Goal: Use online tool/utility: Utilize a website feature to perform a specific function

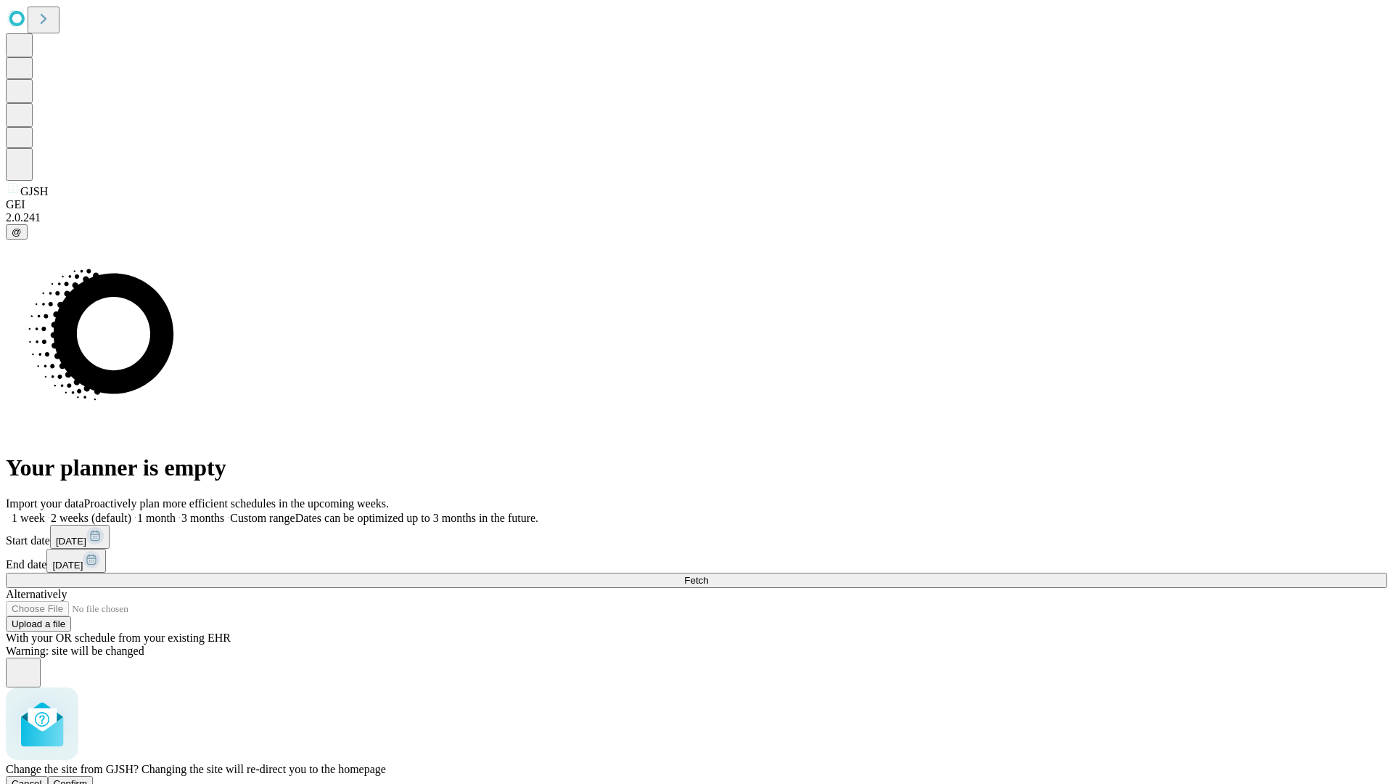
click at [88, 778] on span "Confirm" at bounding box center [71, 783] width 34 height 11
click at [176, 512] on label "1 month" at bounding box center [153, 518] width 44 height 12
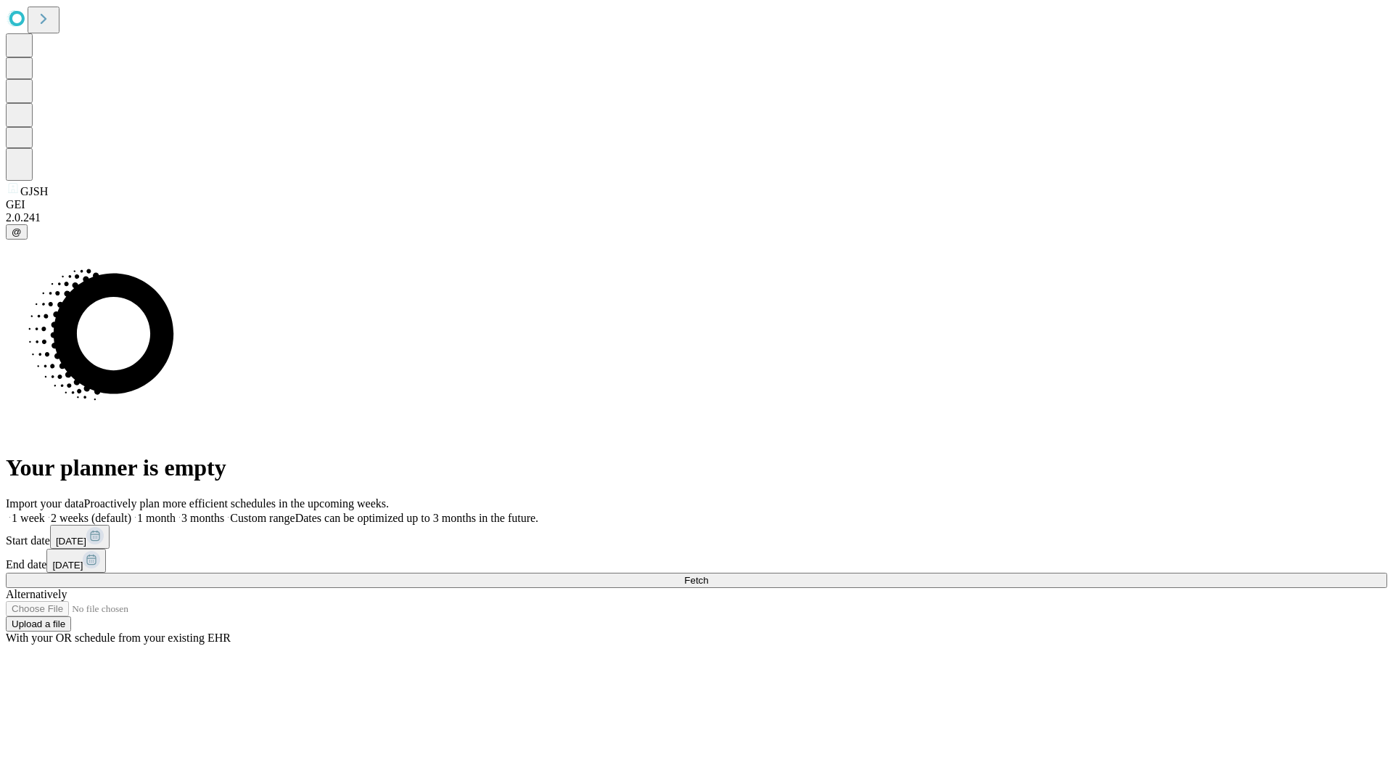
click at [708, 575] on span "Fetch" at bounding box center [696, 580] width 24 height 11
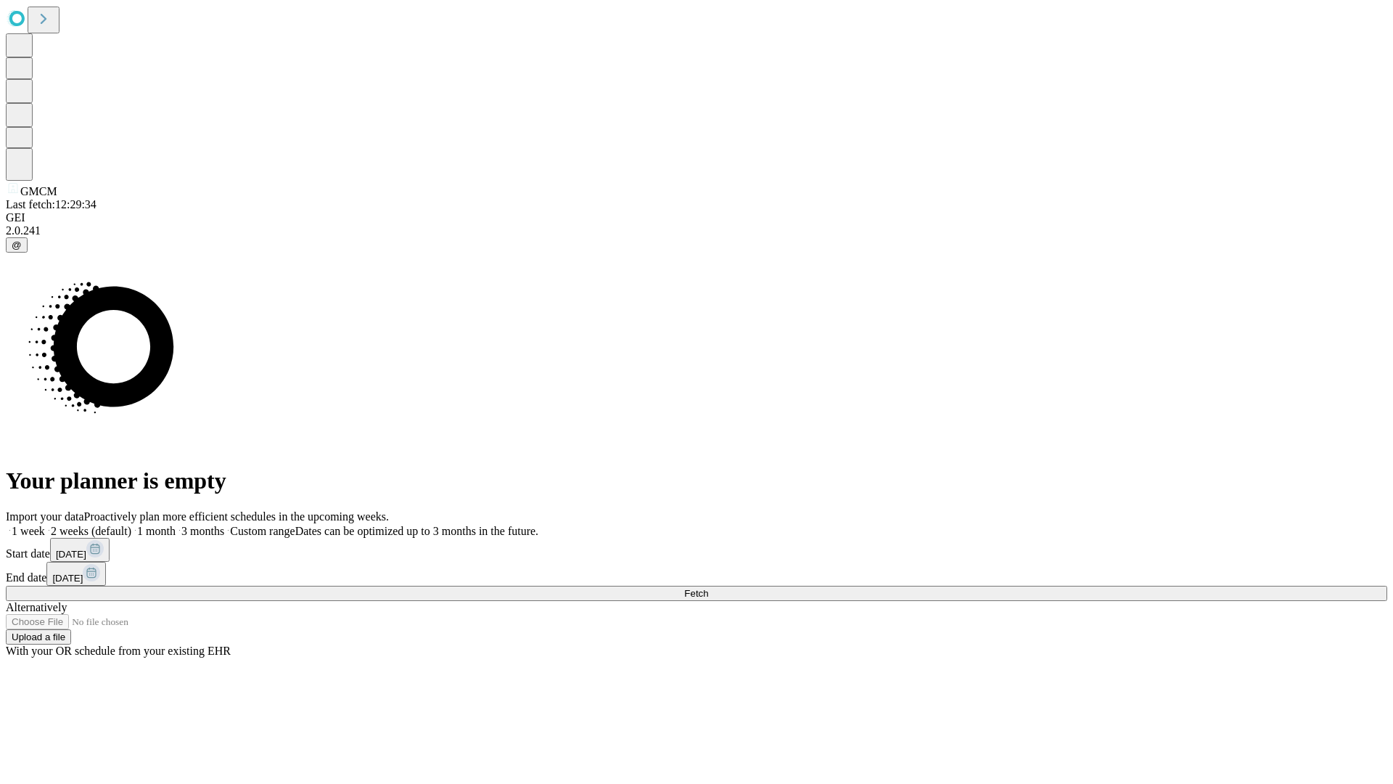
click at [708, 588] on span "Fetch" at bounding box center [696, 593] width 24 height 11
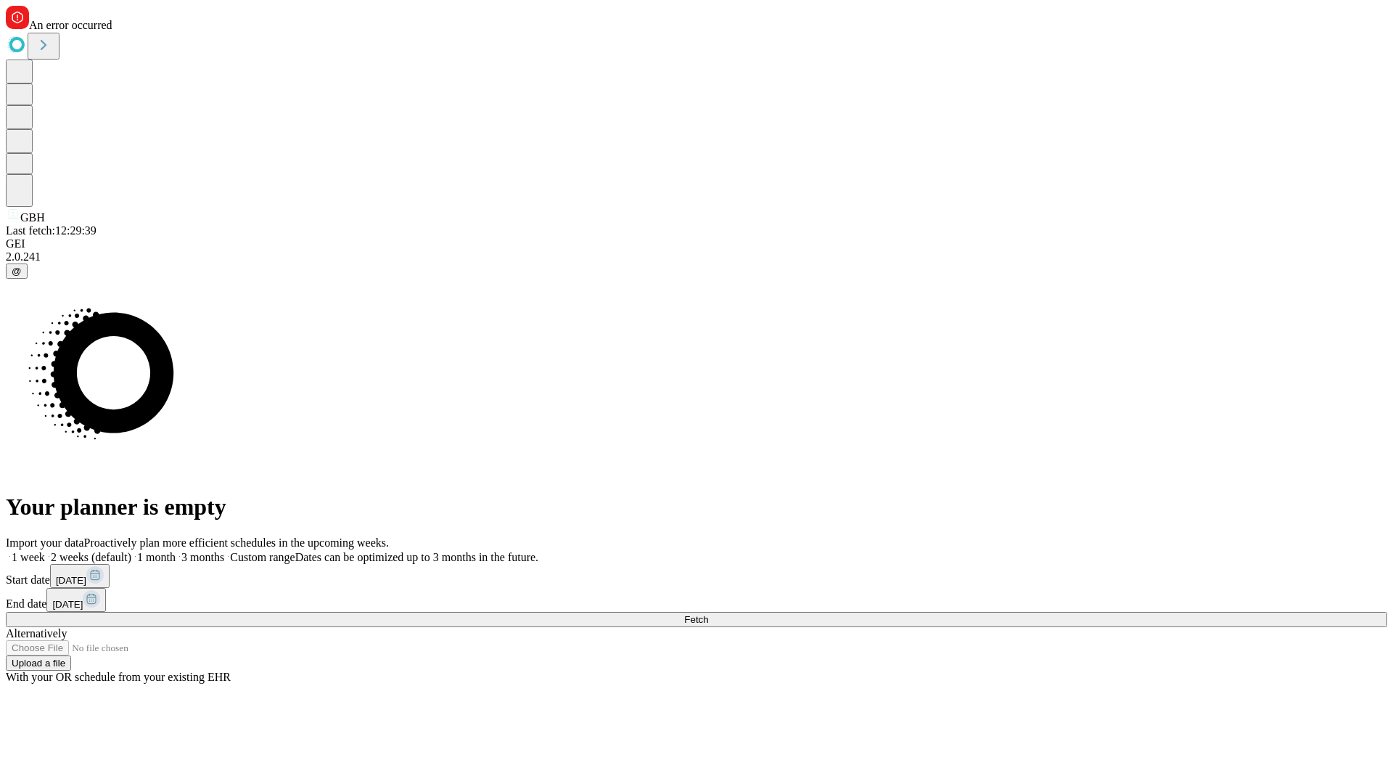
click at [176, 551] on label "1 month" at bounding box center [153, 557] width 44 height 12
click at [708, 614] on span "Fetch" at bounding box center [696, 619] width 24 height 11
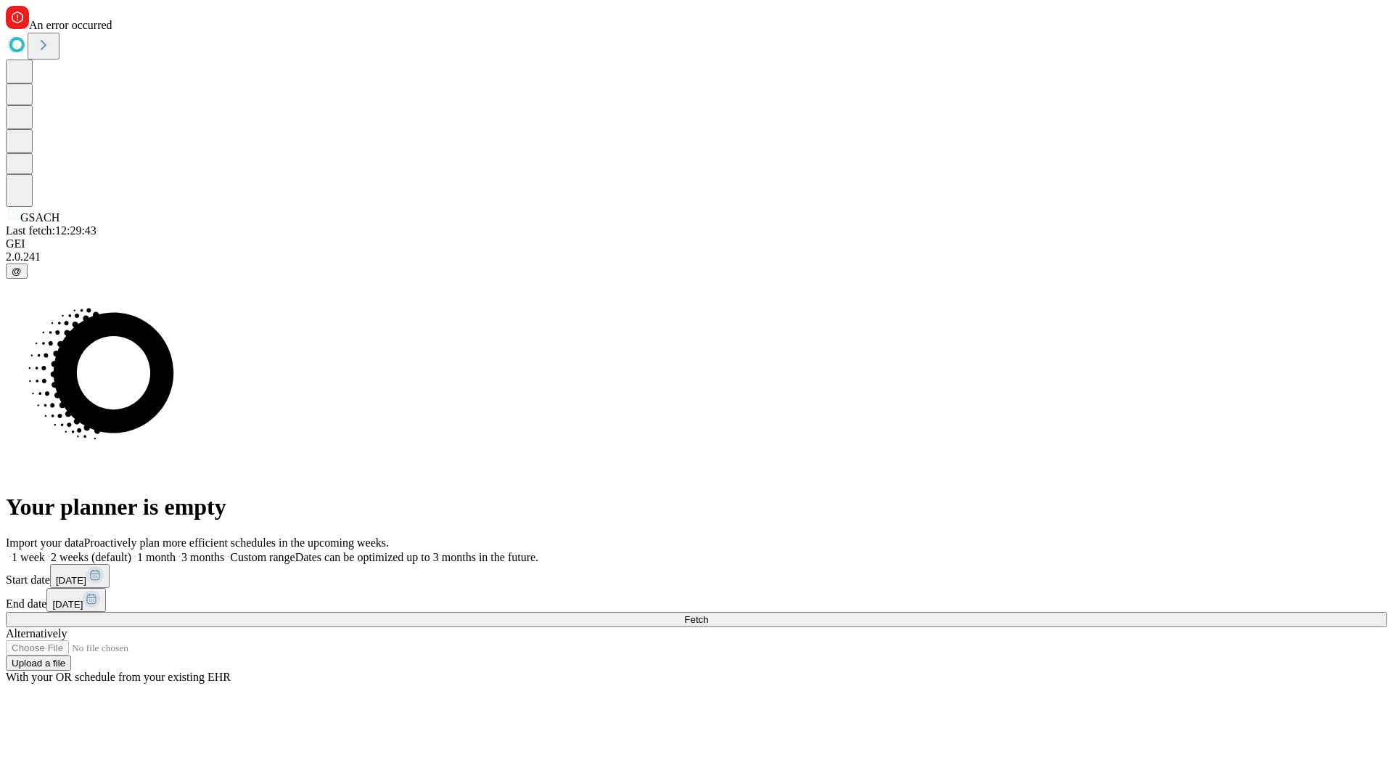
click at [176, 551] on label "1 month" at bounding box center [153, 557] width 44 height 12
click at [708, 614] on span "Fetch" at bounding box center [696, 619] width 24 height 11
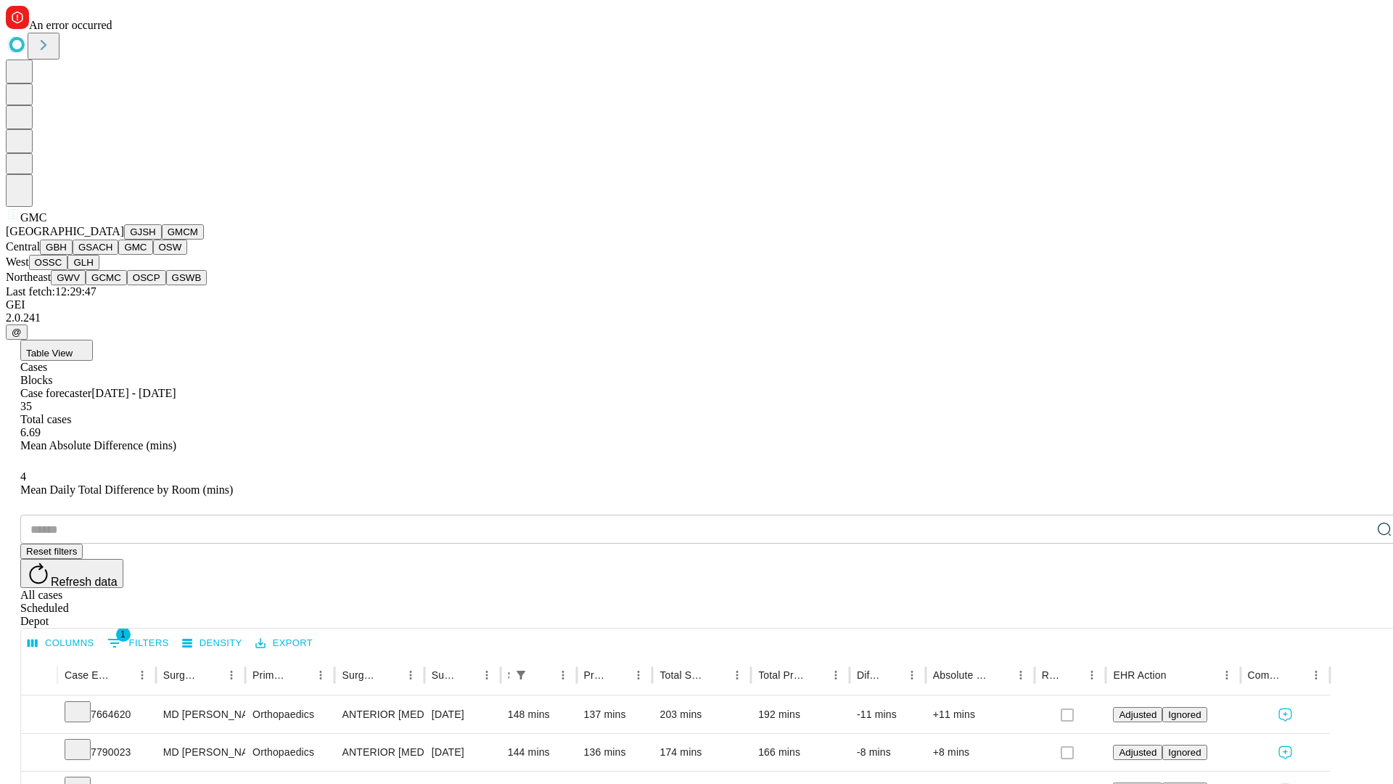
click at [153, 255] on button "OSW" at bounding box center [170, 246] width 35 height 15
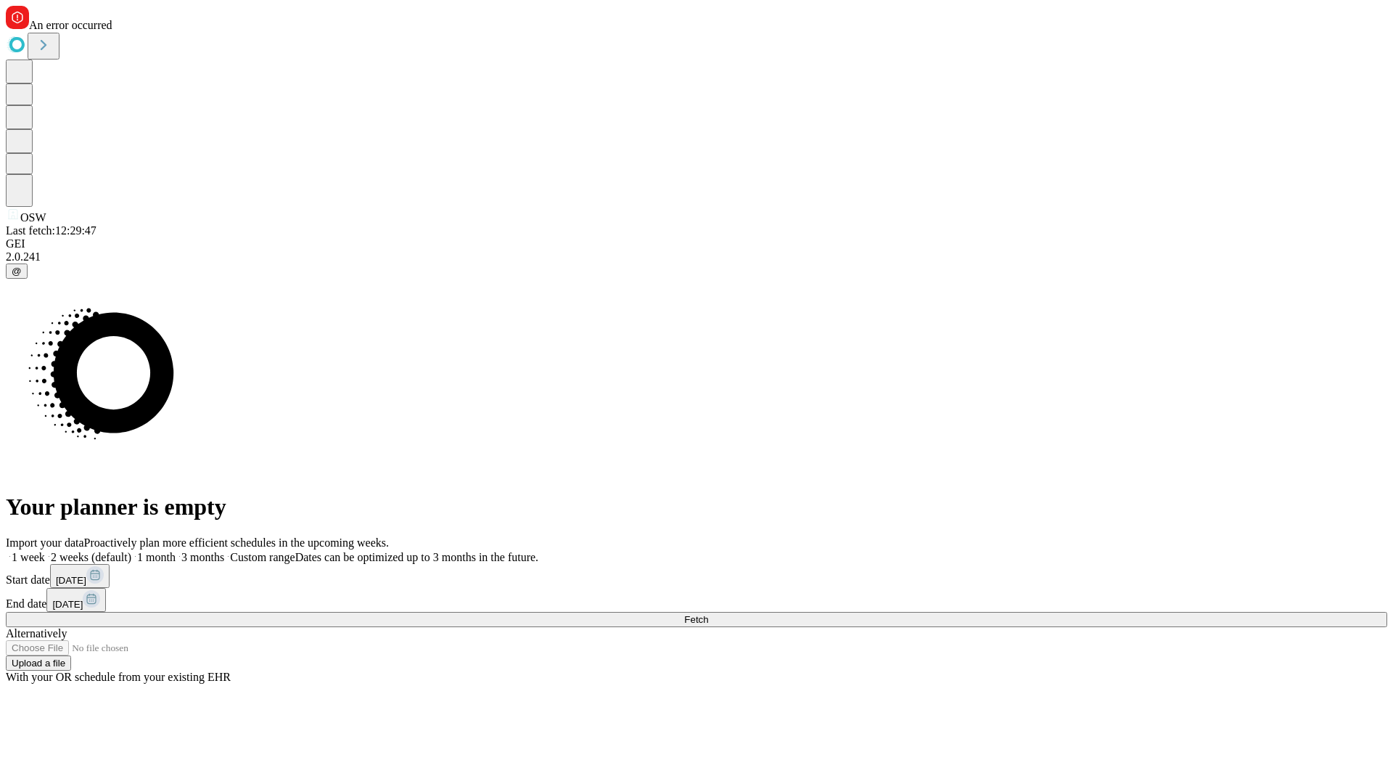
click at [176, 551] on label "1 month" at bounding box center [153, 557] width 44 height 12
click at [708, 614] on span "Fetch" at bounding box center [696, 619] width 24 height 11
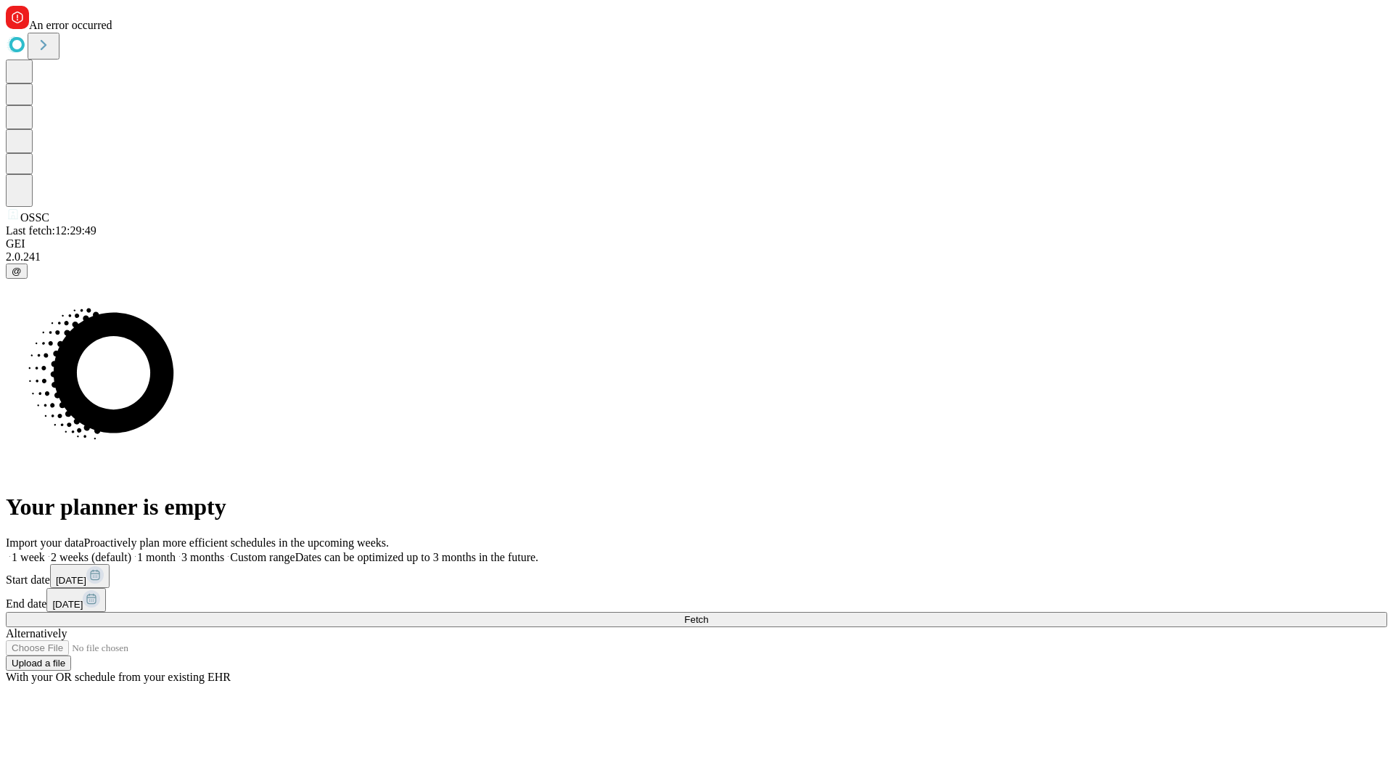
click at [176, 551] on label "1 month" at bounding box center [153, 557] width 44 height 12
click at [708, 614] on span "Fetch" at bounding box center [696, 619] width 24 height 11
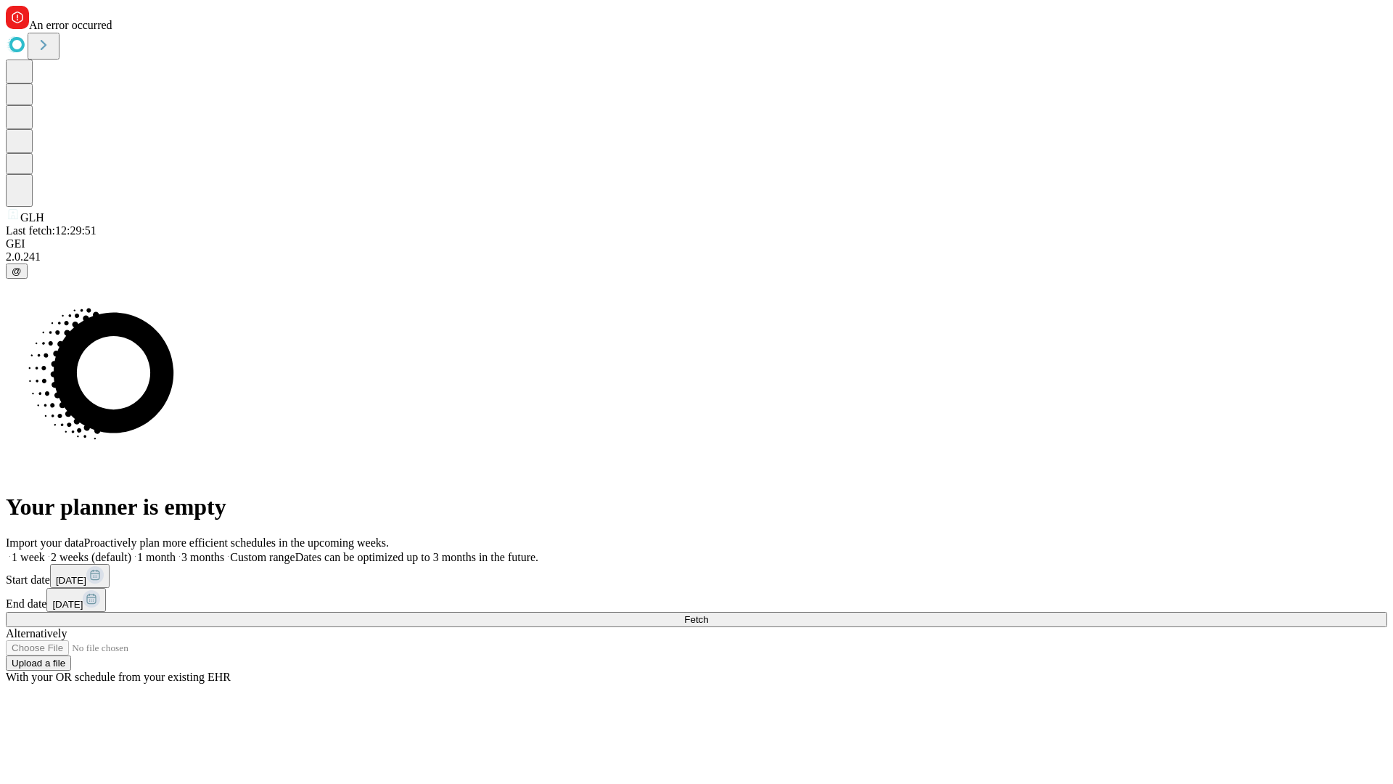
click at [176, 551] on label "1 month" at bounding box center [153, 557] width 44 height 12
click at [708, 614] on span "Fetch" at bounding box center [696, 619] width 24 height 11
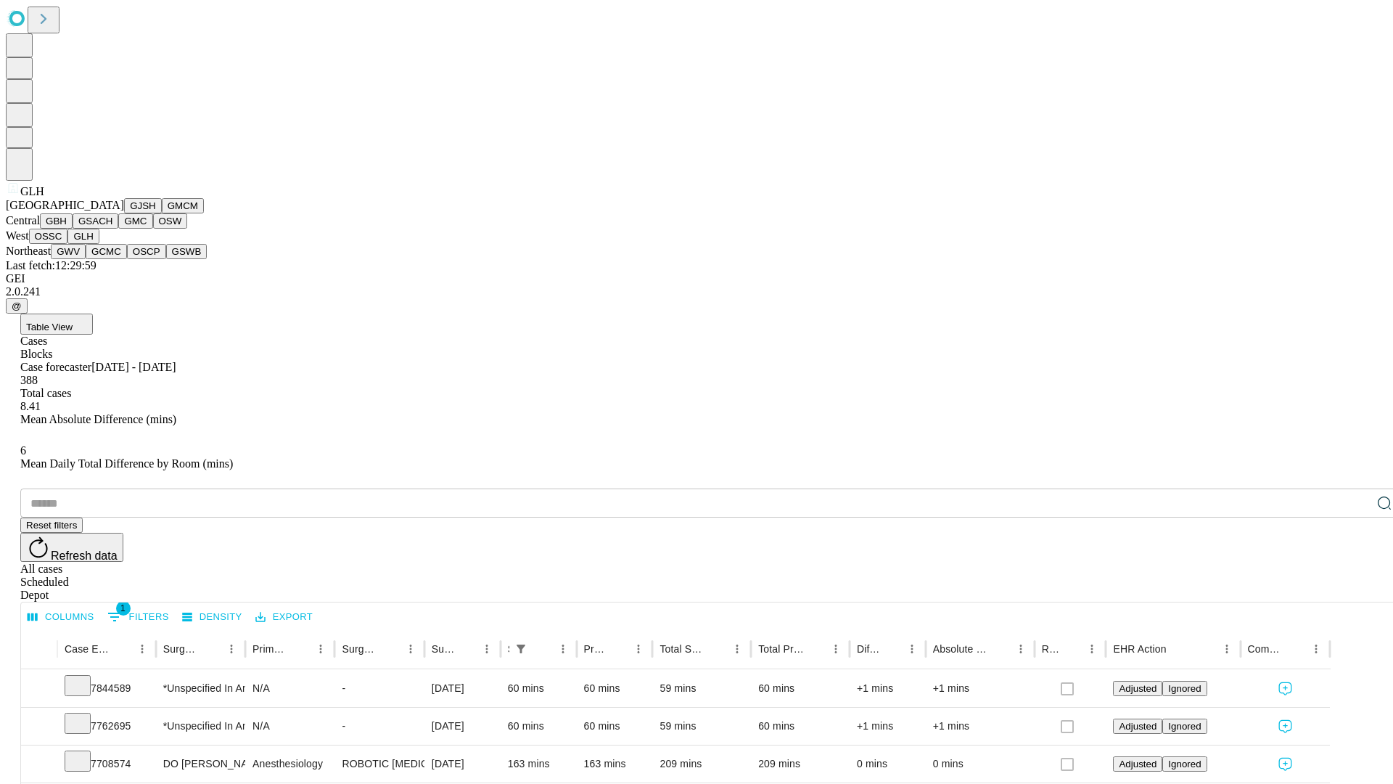
click at [86, 259] on button "GWV" at bounding box center [68, 251] width 35 height 15
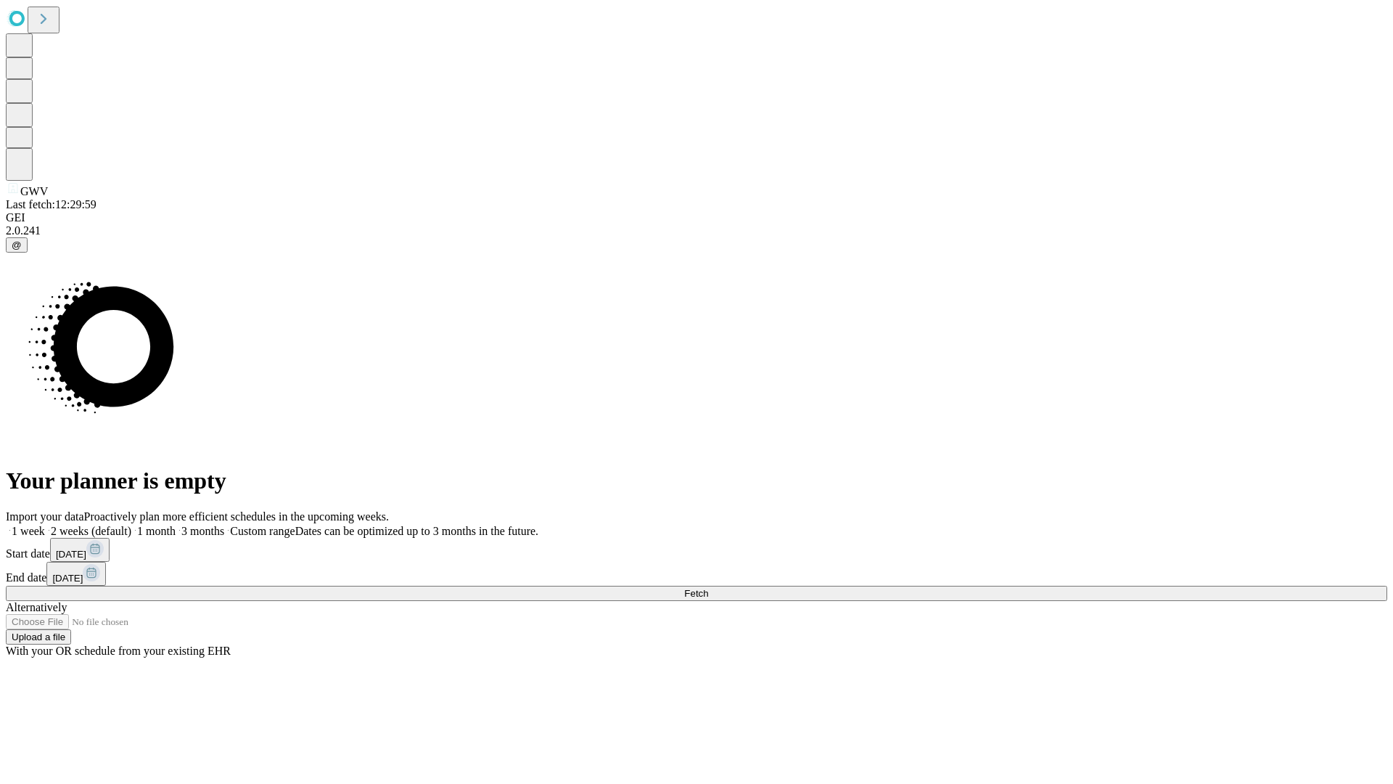
click at [176, 525] on label "1 month" at bounding box center [153, 531] width 44 height 12
click at [708, 588] on span "Fetch" at bounding box center [696, 593] width 24 height 11
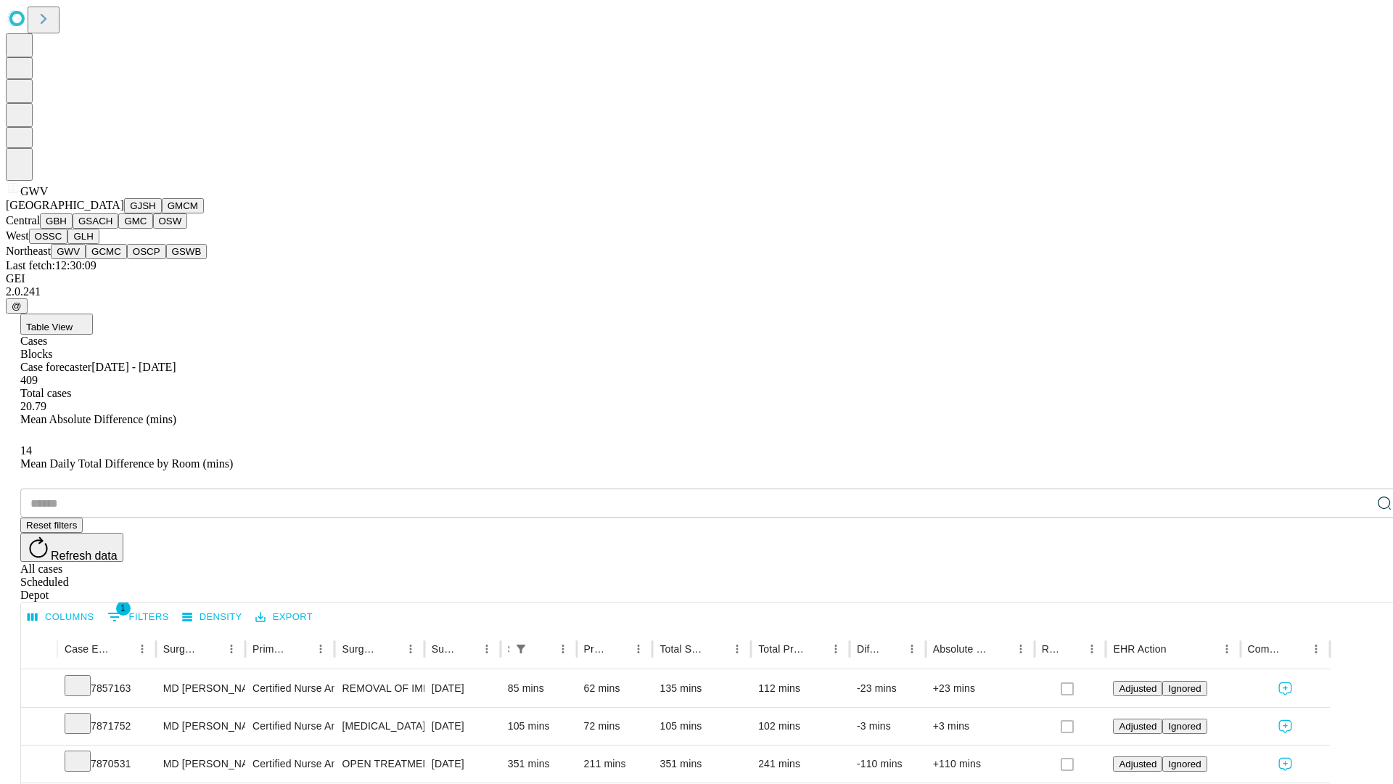
click at [112, 259] on button "GCMC" at bounding box center [106, 251] width 41 height 15
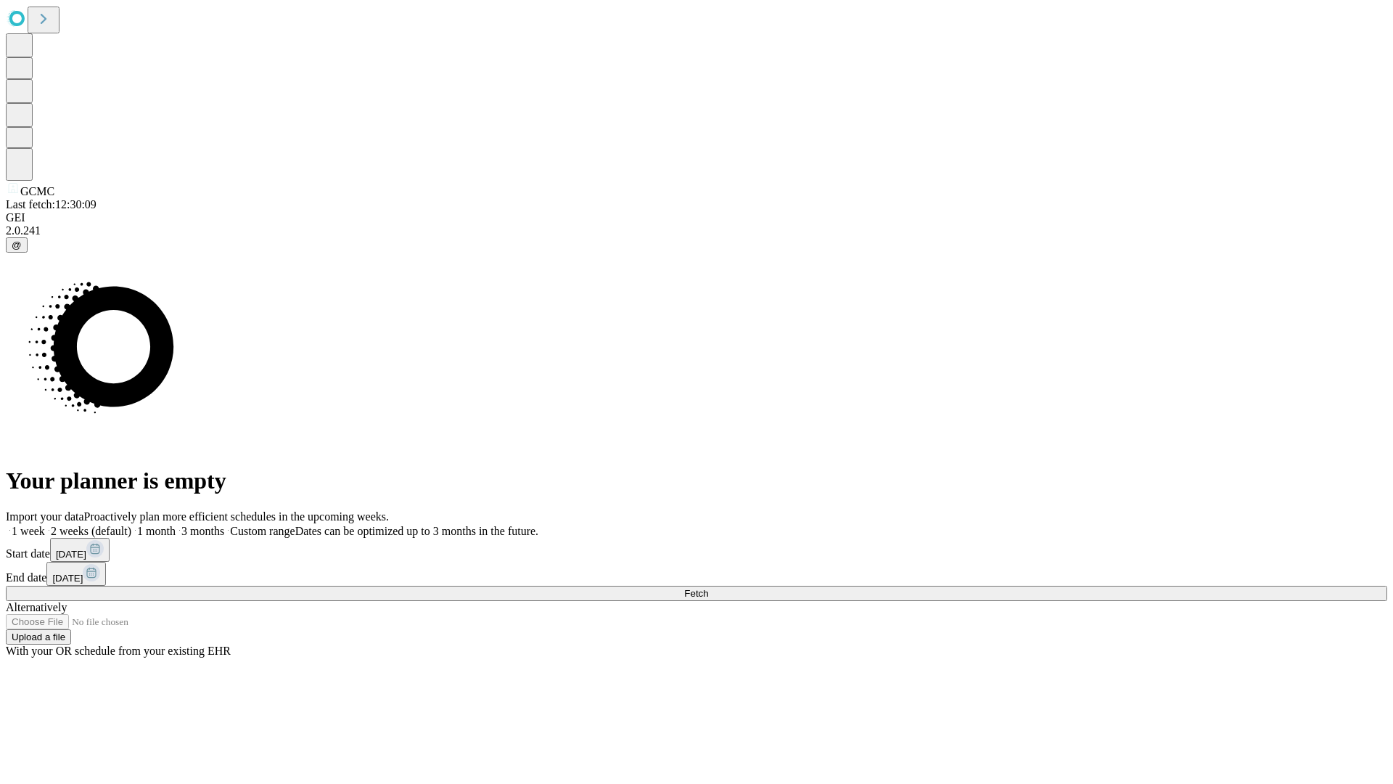
click at [708, 588] on span "Fetch" at bounding box center [696, 593] width 24 height 11
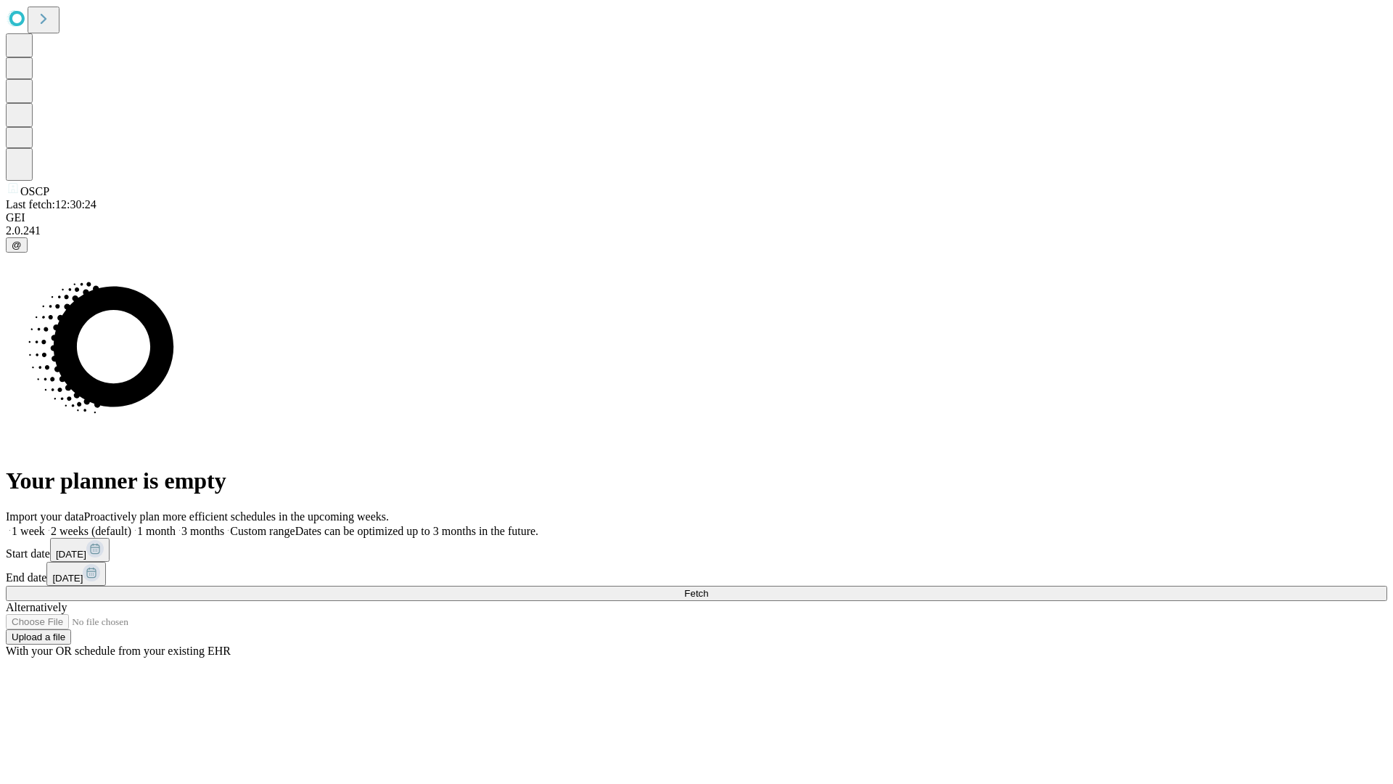
click at [708, 588] on span "Fetch" at bounding box center [696, 593] width 24 height 11
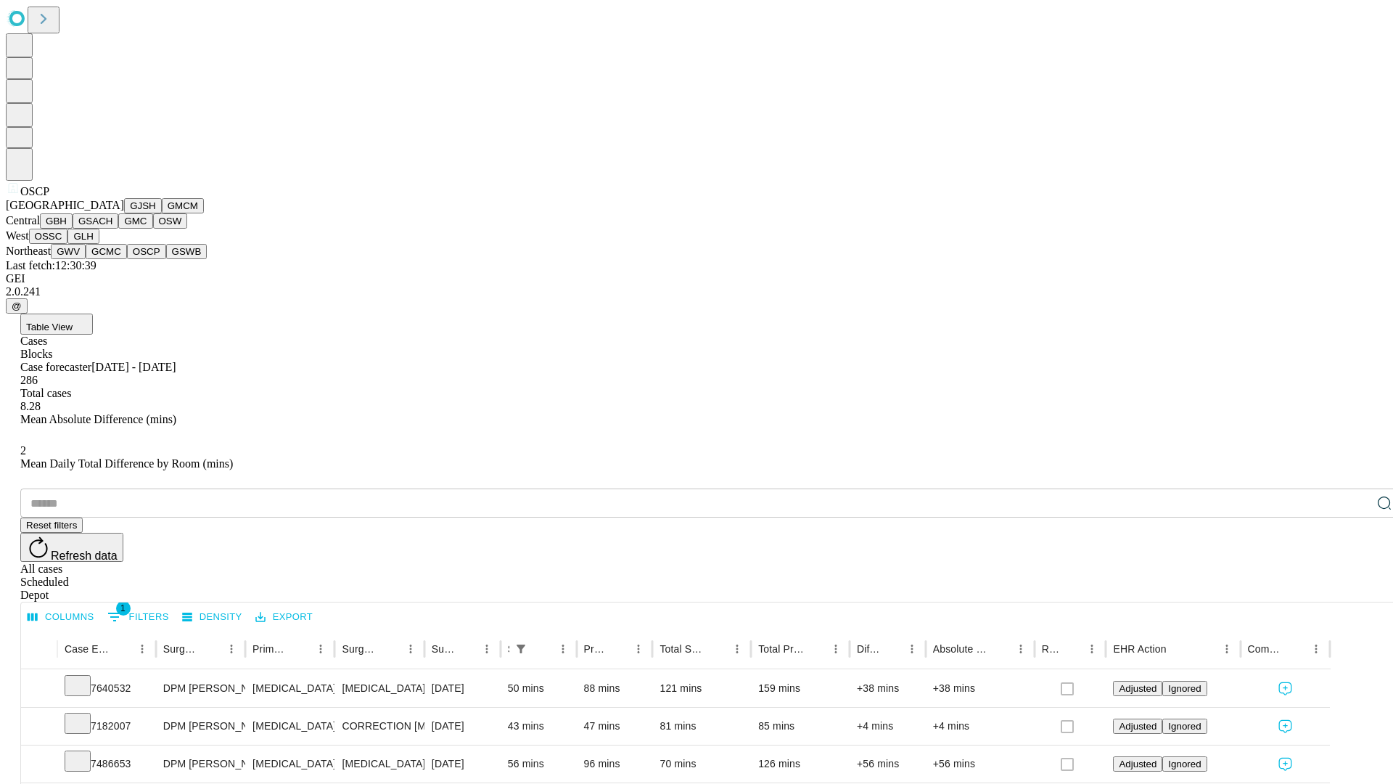
click at [166, 259] on button "GSWB" at bounding box center [186, 251] width 41 height 15
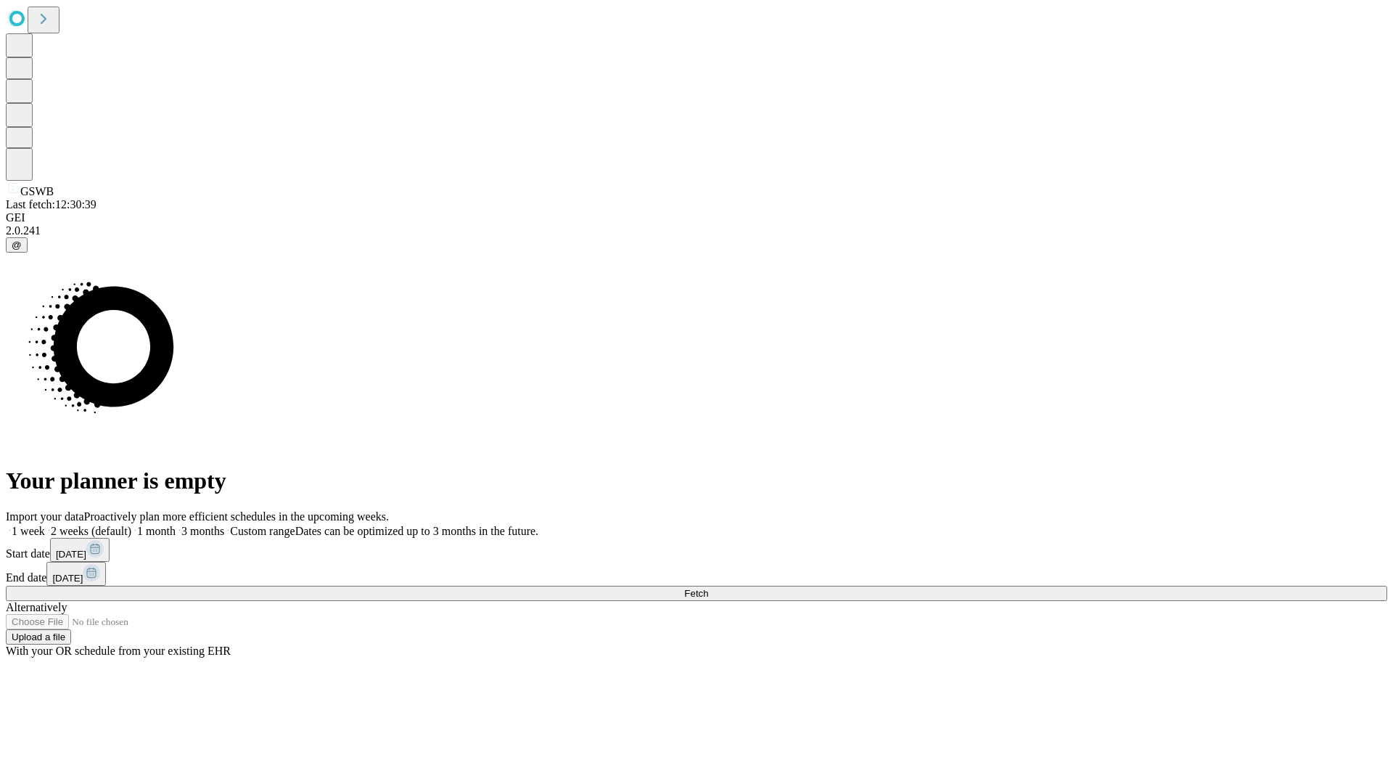
click at [176, 525] on label "1 month" at bounding box center [153, 531] width 44 height 12
click at [708, 588] on span "Fetch" at bounding box center [696, 593] width 24 height 11
